Goal: Navigation & Orientation: Find specific page/section

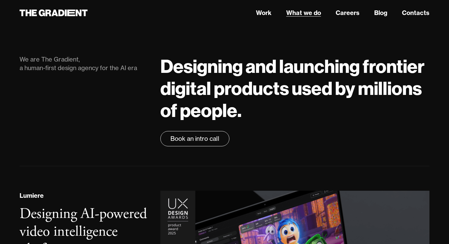
click at [302, 14] on link "What we do" at bounding box center [303, 12] width 35 height 9
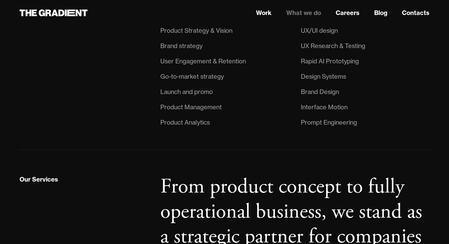
scroll to position [222, 0]
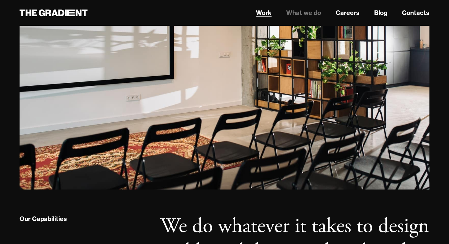
click at [267, 13] on link "Work" at bounding box center [264, 12] width 16 height 9
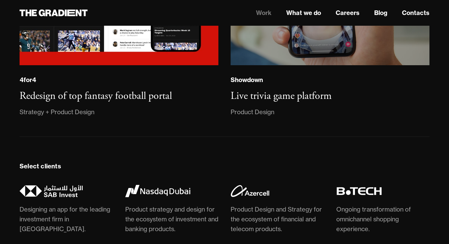
scroll to position [1561, 0]
